Goal: Task Accomplishment & Management: Complete application form

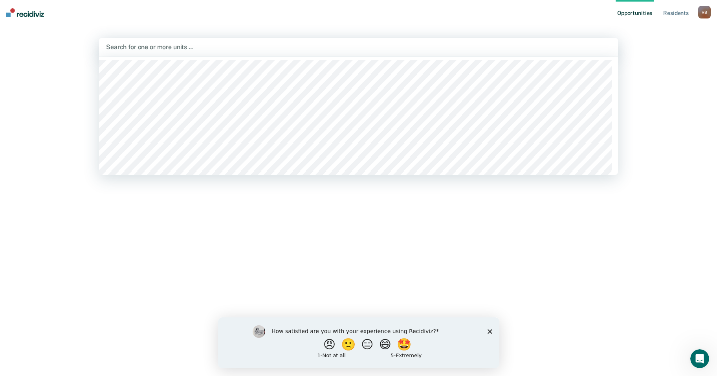
click at [121, 46] on div at bounding box center [358, 46] width 505 height 9
type input "wtsp"
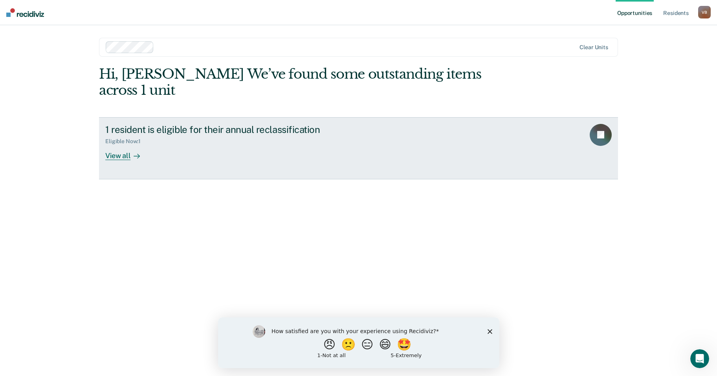
click at [125, 145] on div "View all" at bounding box center [127, 152] width 44 height 15
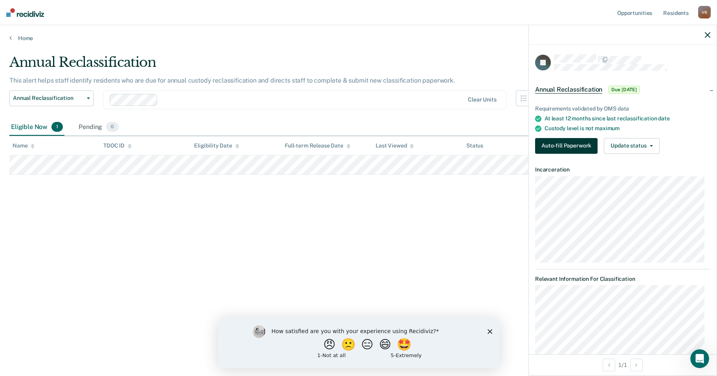
click at [561, 144] on button "Auto-fill Paperwork" at bounding box center [566, 146] width 62 height 16
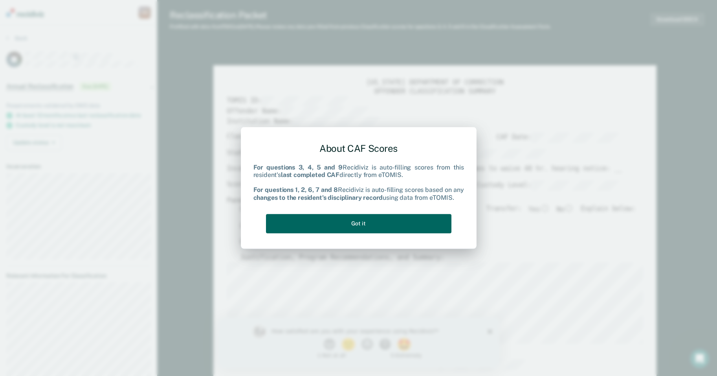
click at [367, 220] on button "Got it" at bounding box center [359, 223] width 186 height 19
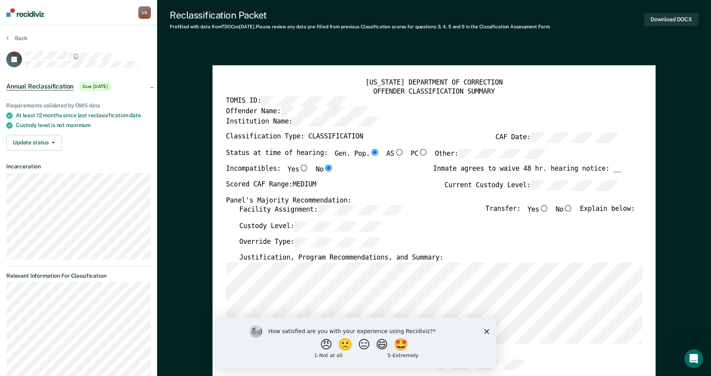
click at [572, 209] on input "No" at bounding box center [569, 208] width 10 height 7
type textarea "x"
radio input "true"
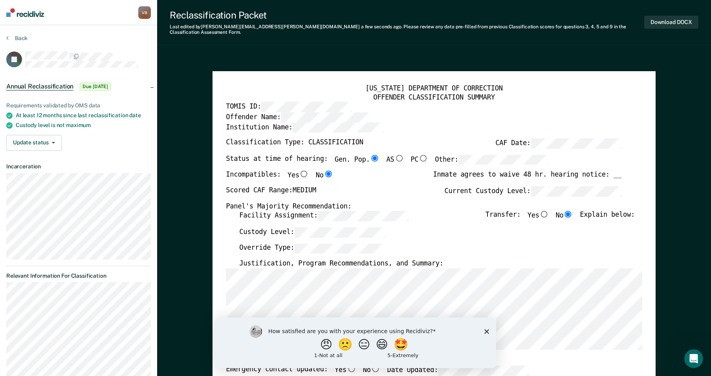
type textarea "x"
